Goal: Task Accomplishment & Management: Use online tool/utility

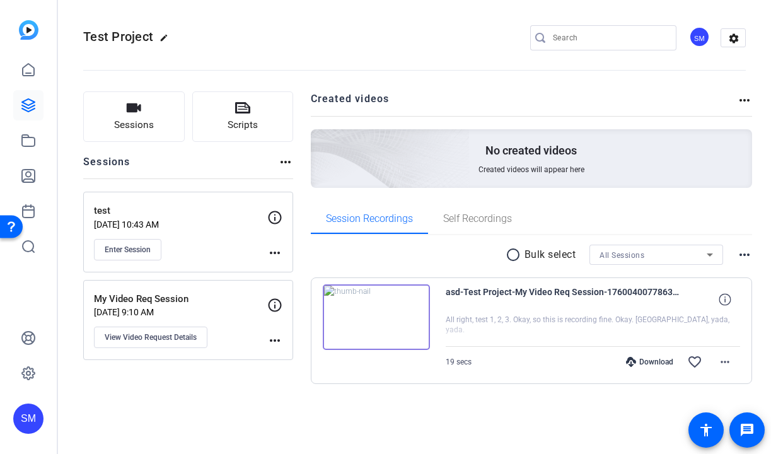
click at [35, 426] on div "SM" at bounding box center [28, 418] width 30 height 30
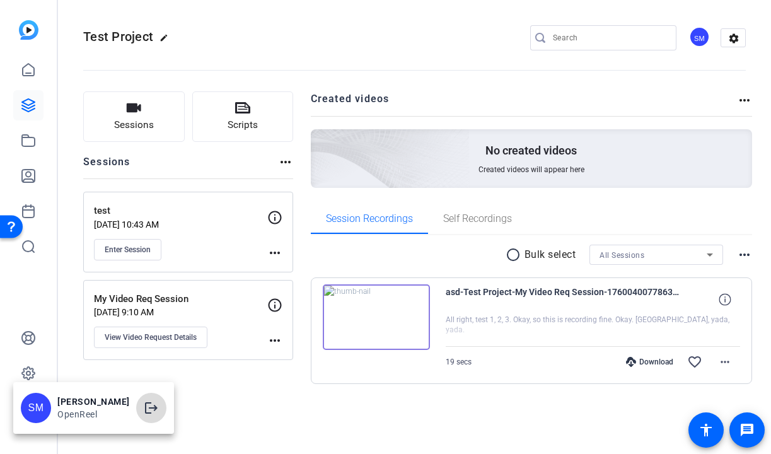
click at [164, 400] on span at bounding box center [151, 408] width 30 height 30
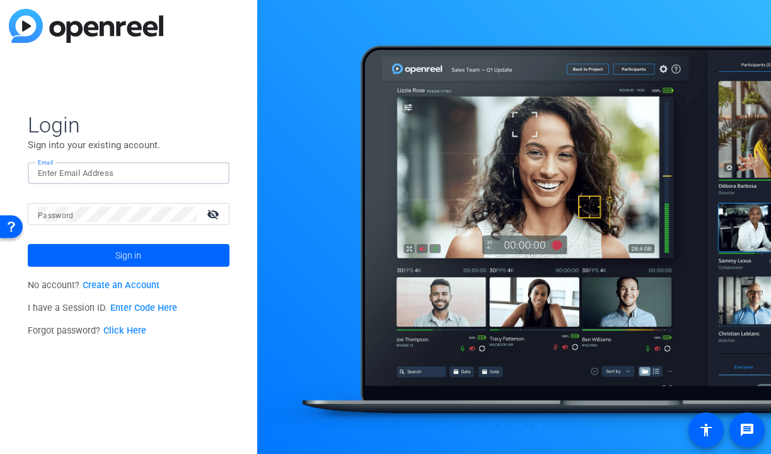
click at [207, 178] on input "Email" at bounding box center [129, 173] width 182 height 15
click at [192, 180] on input "Email" at bounding box center [129, 173] width 182 height 15
click at [206, 175] on img at bounding box center [208, 173] width 9 height 15
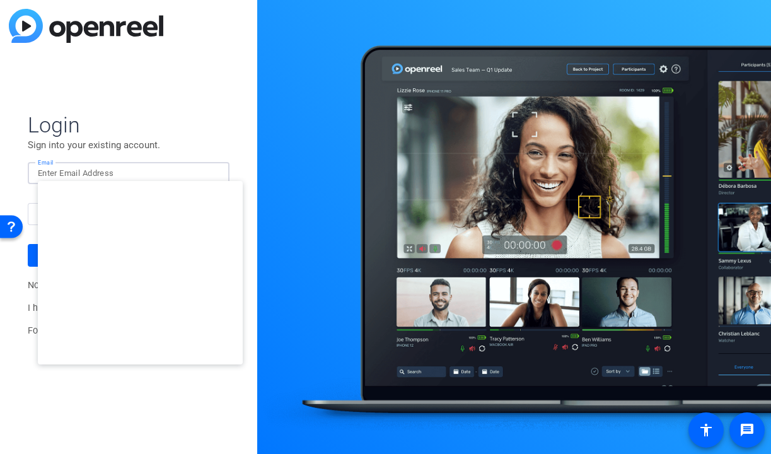
type input "[EMAIL_ADDRESS][DOMAIN_NAME]"
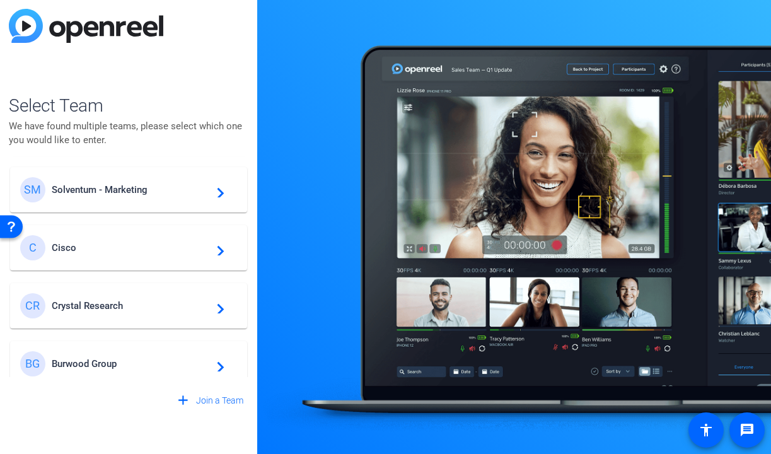
scroll to position [478, 0]
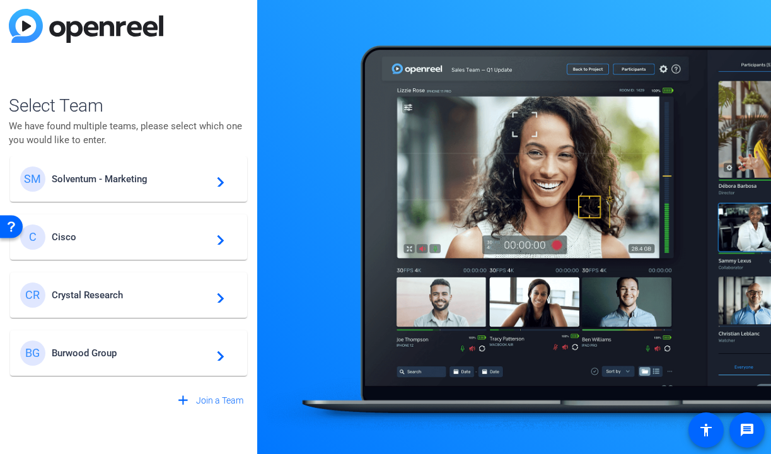
click at [136, 299] on span "Crystal Research" at bounding box center [131, 294] width 158 height 11
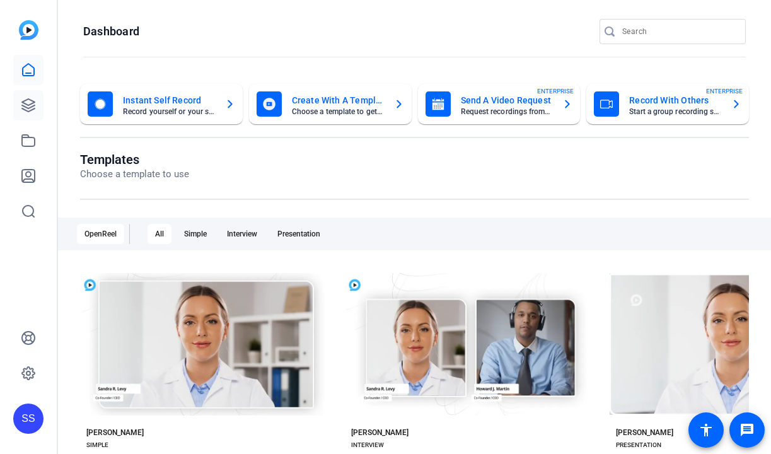
click at [37, 106] on link at bounding box center [28, 105] width 30 height 30
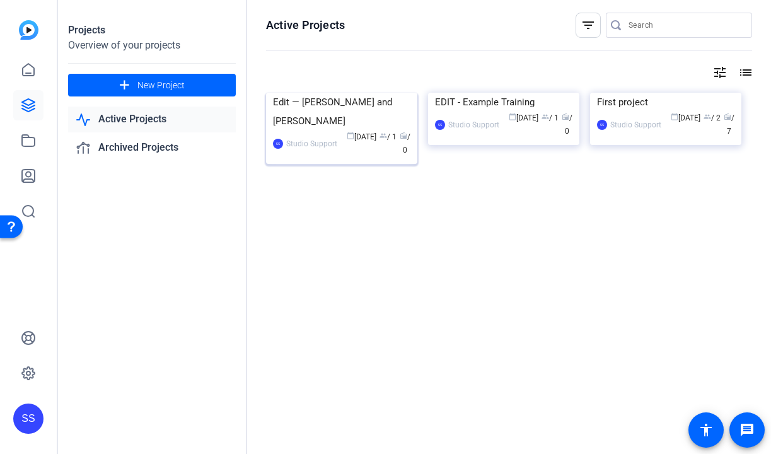
click at [322, 130] on div "Edit — [PERSON_NAME] and [PERSON_NAME]" at bounding box center [341, 112] width 137 height 38
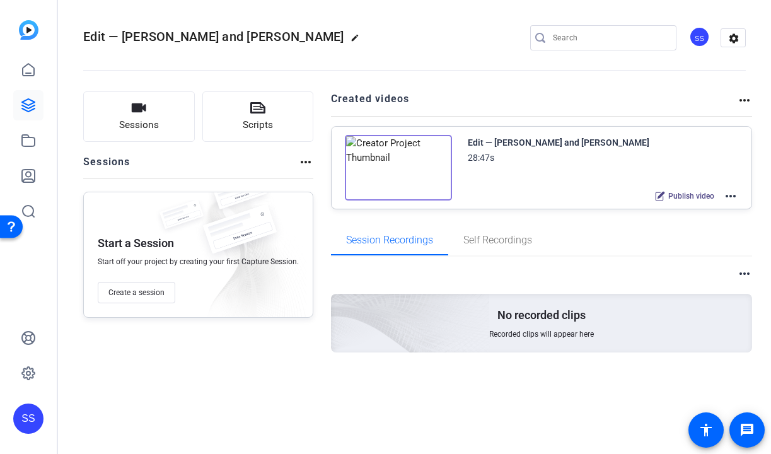
click at [727, 194] on mat-icon "more_horiz" at bounding box center [730, 195] width 15 height 15
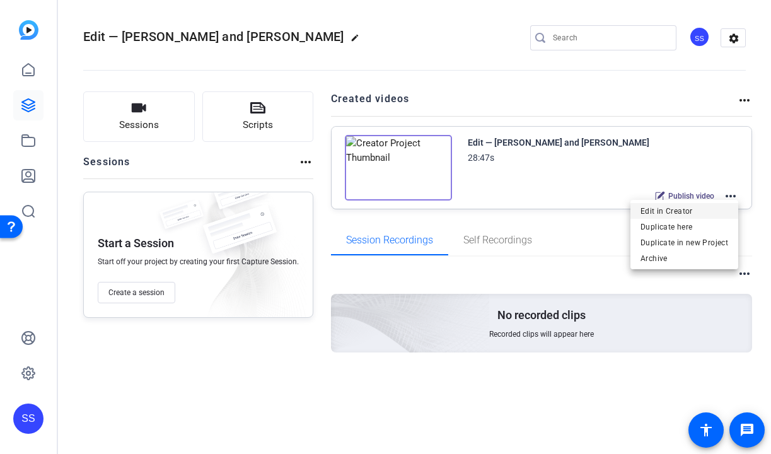
click at [707, 214] on span "Edit in Creator" at bounding box center [684, 211] width 88 height 15
